Goal: Share content

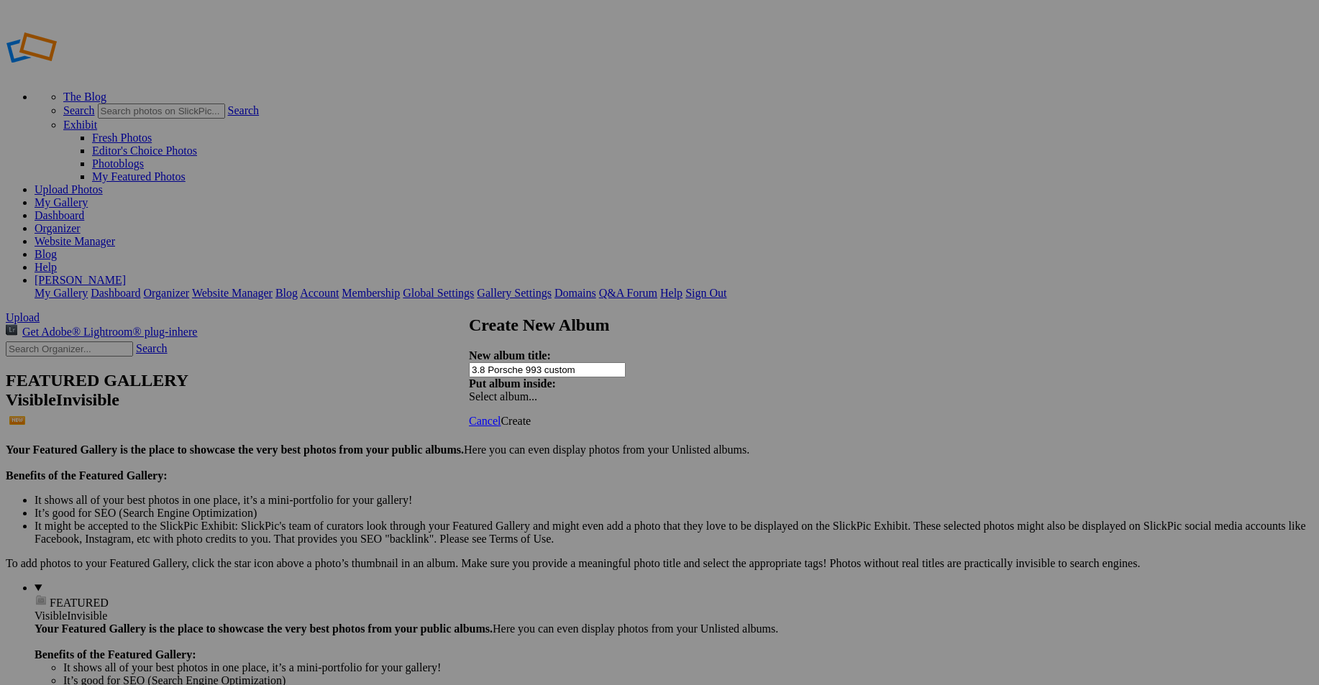
type input "3.8 Porsche 993 custom"
click at [531, 415] on span "Create" at bounding box center [516, 421] width 30 height 12
type input "3.8 Porsche 993 custom"
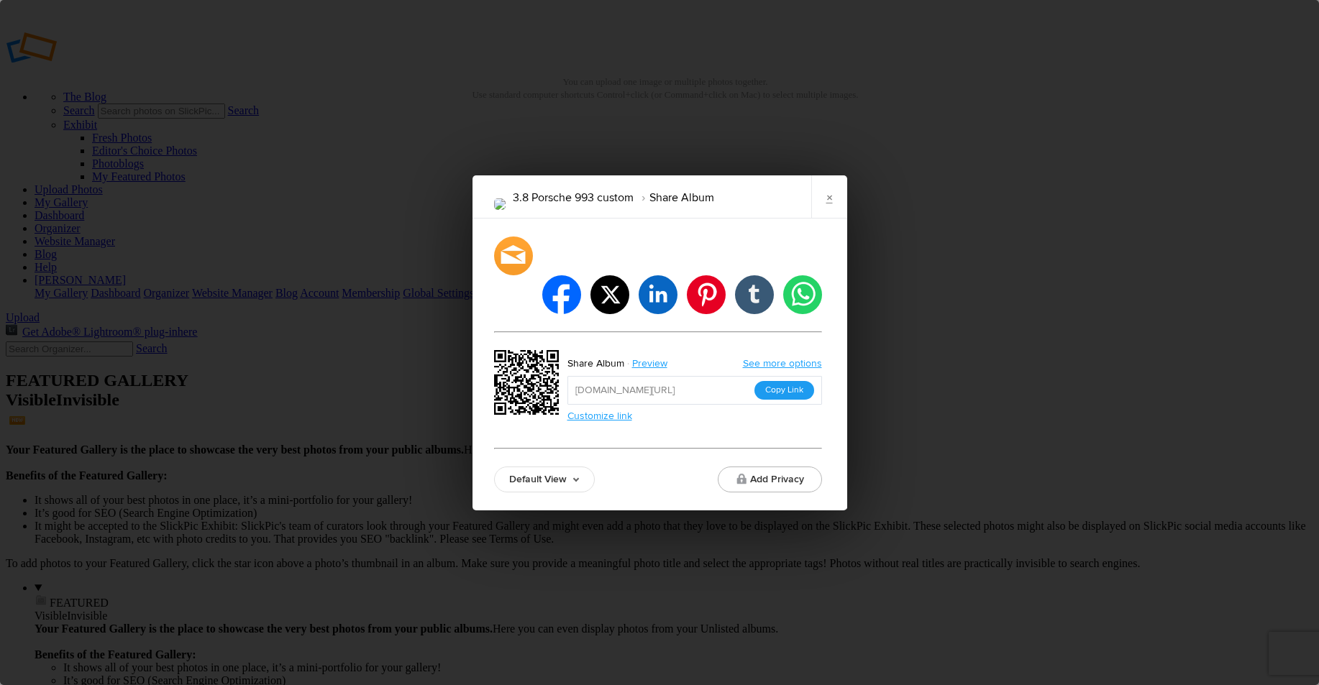
click at [784, 381] on button "Copy Link" at bounding box center [785, 390] width 60 height 19
